Goal: Task Accomplishment & Management: Use online tool/utility

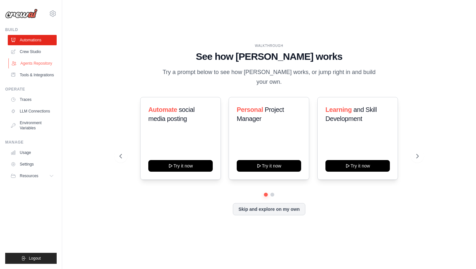
click at [43, 65] on link "Agents Repository" at bounding box center [32, 63] width 49 height 10
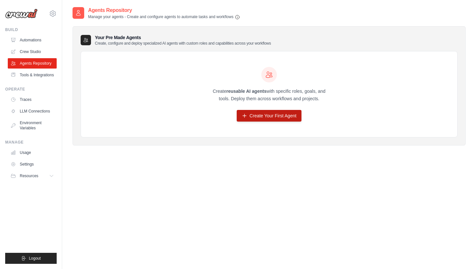
click at [270, 120] on link "Create Your First Agent" at bounding box center [269, 116] width 65 height 12
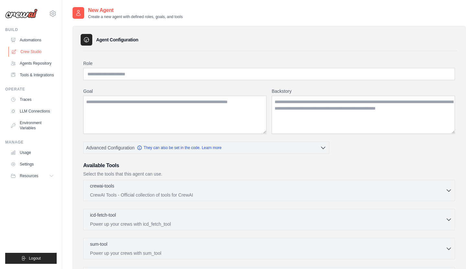
click at [30, 48] on link "Crew Studio" at bounding box center [32, 52] width 49 height 10
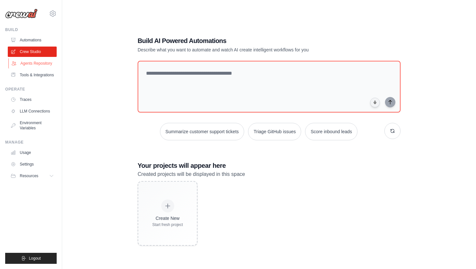
click at [37, 64] on link "Agents Repository" at bounding box center [32, 63] width 49 height 10
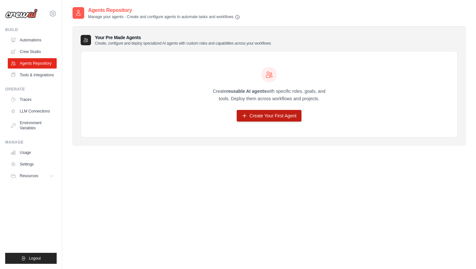
click at [270, 116] on link "Create Your First Agent" at bounding box center [269, 116] width 65 height 12
